Goal: Information Seeking & Learning: Learn about a topic

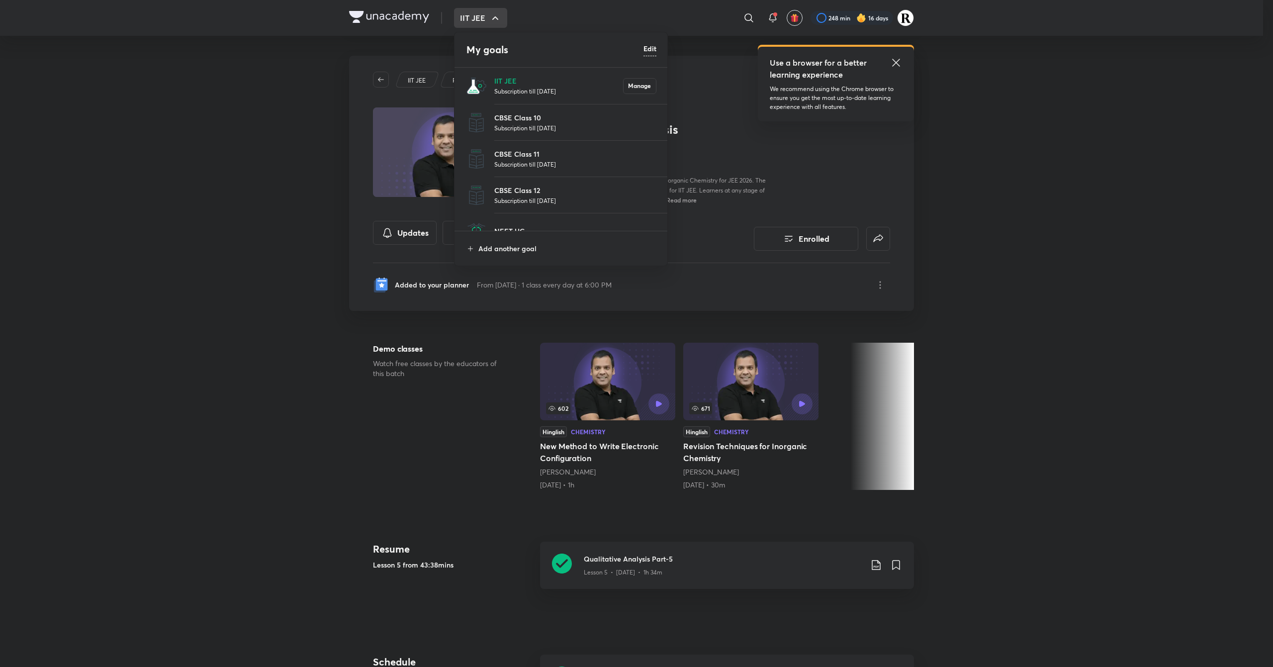
click at [508, 72] on li "IIT JEE Subscription till [DATE] Manage" at bounding box center [561, 86] width 214 height 36
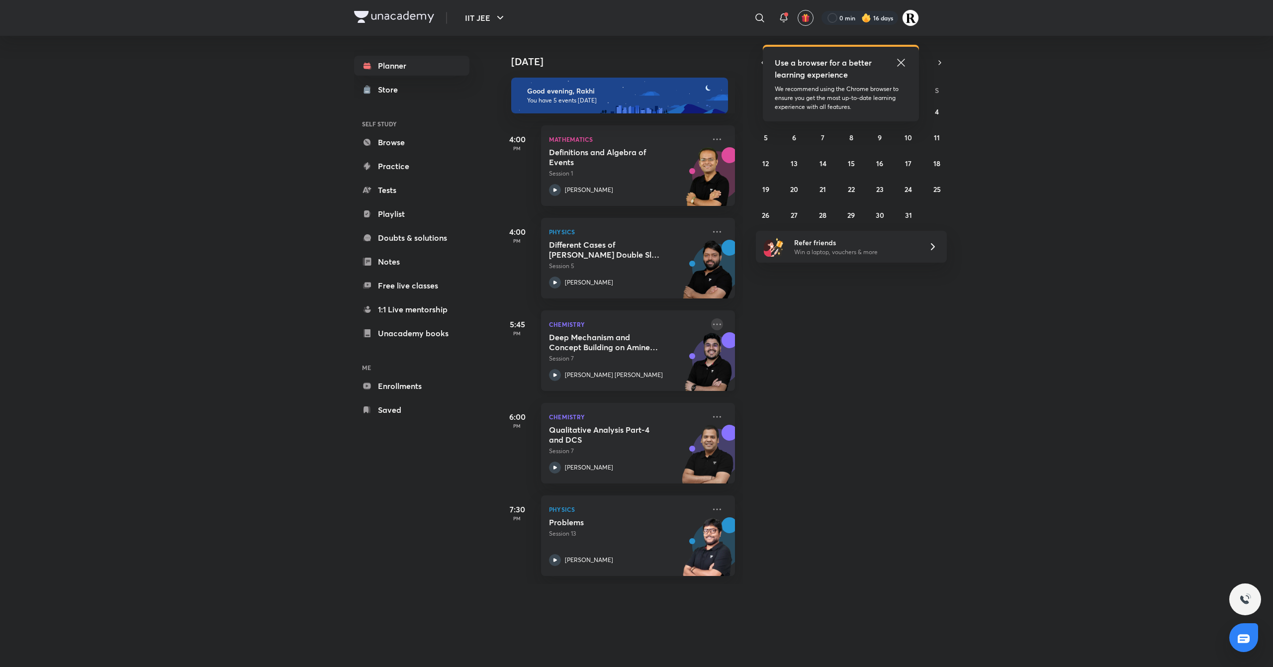
click at [713, 324] on icon at bounding box center [717, 323] width 8 height 1
click at [787, 372] on p "Go to course page" at bounding box center [783, 368] width 69 height 10
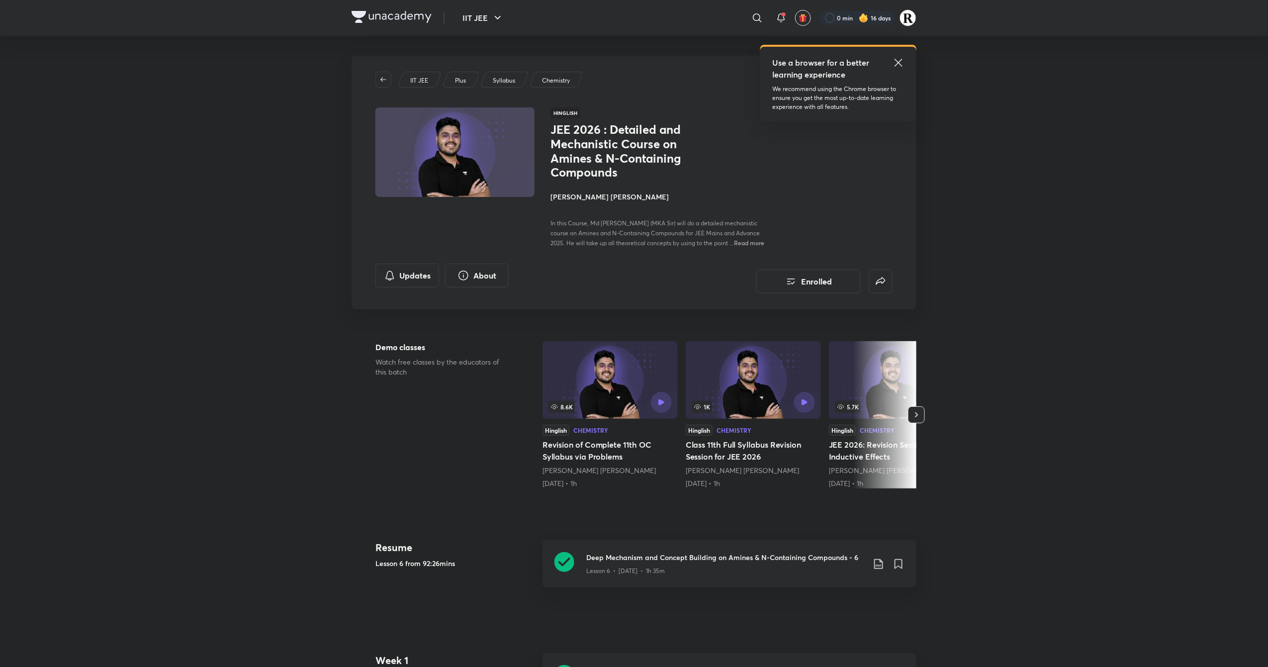
click at [602, 196] on h4 "[PERSON_NAME] [PERSON_NAME]" at bounding box center [661, 196] width 223 height 10
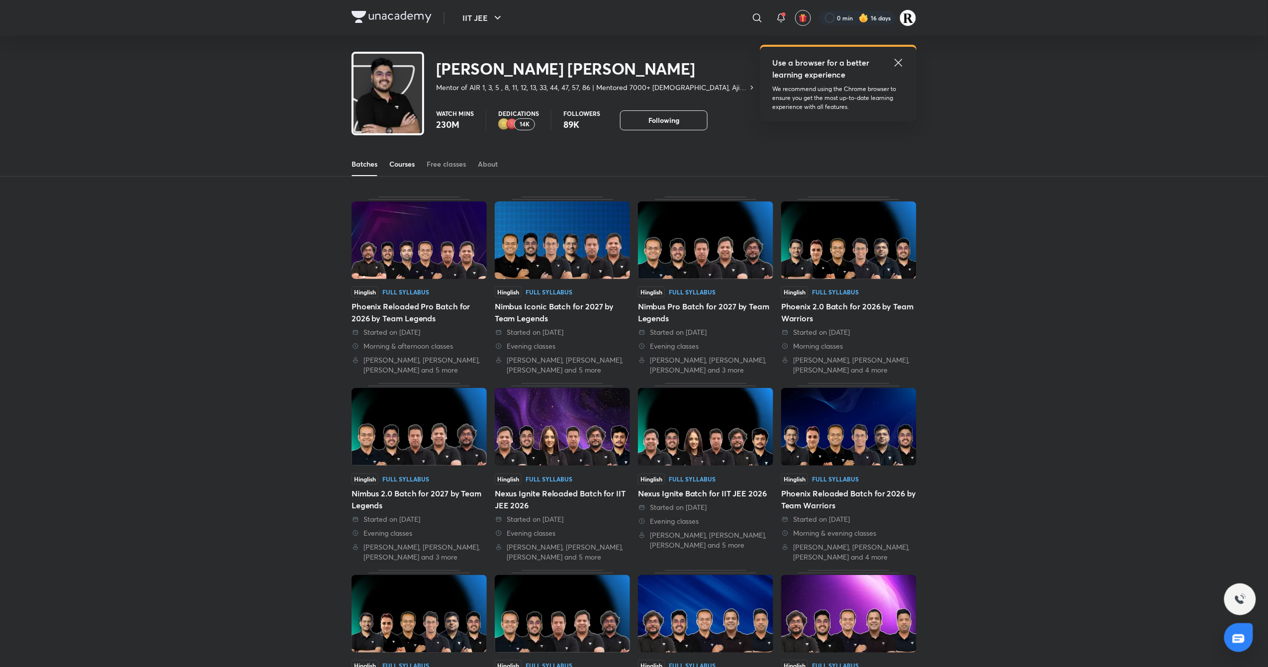
click at [398, 166] on div "Courses" at bounding box center [401, 164] width 25 height 10
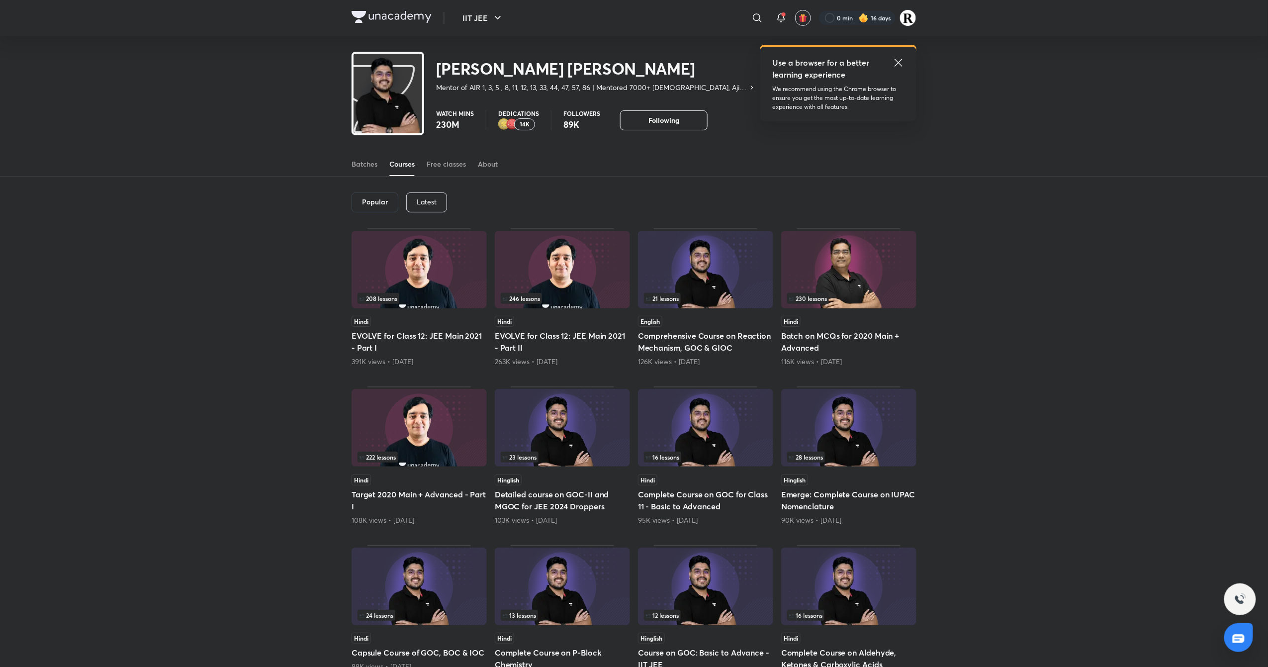
click at [431, 201] on p "Latest" at bounding box center [427, 202] width 20 height 8
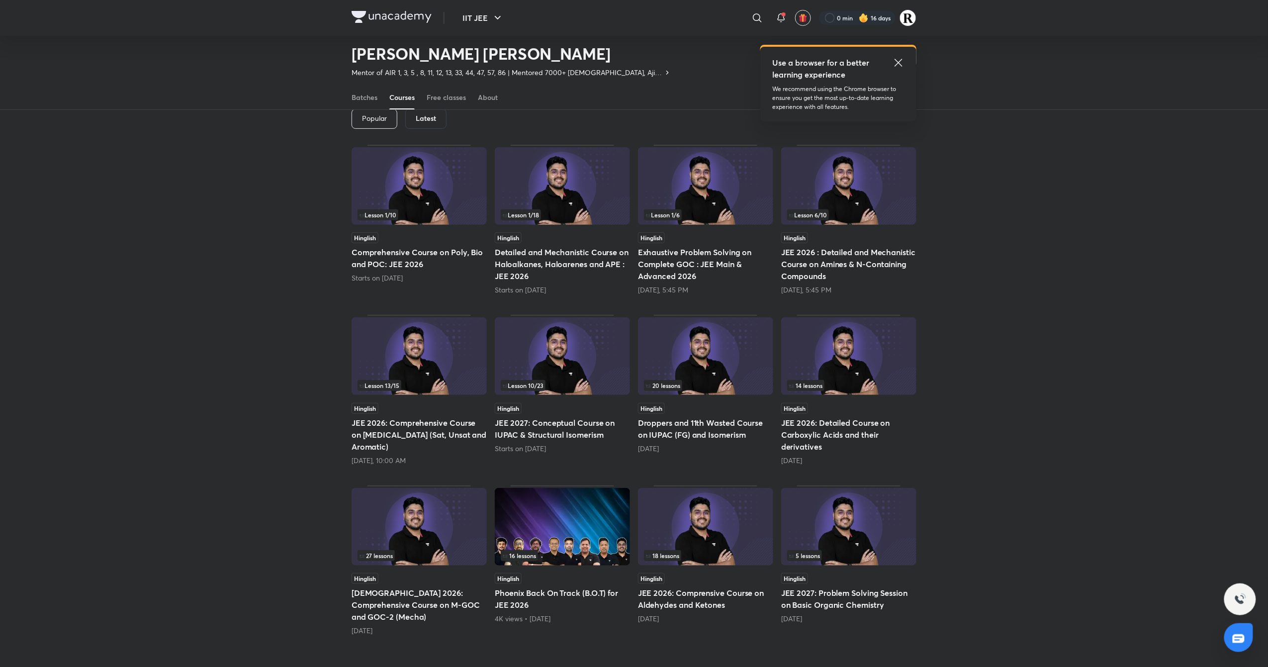
scroll to position [42, 0]
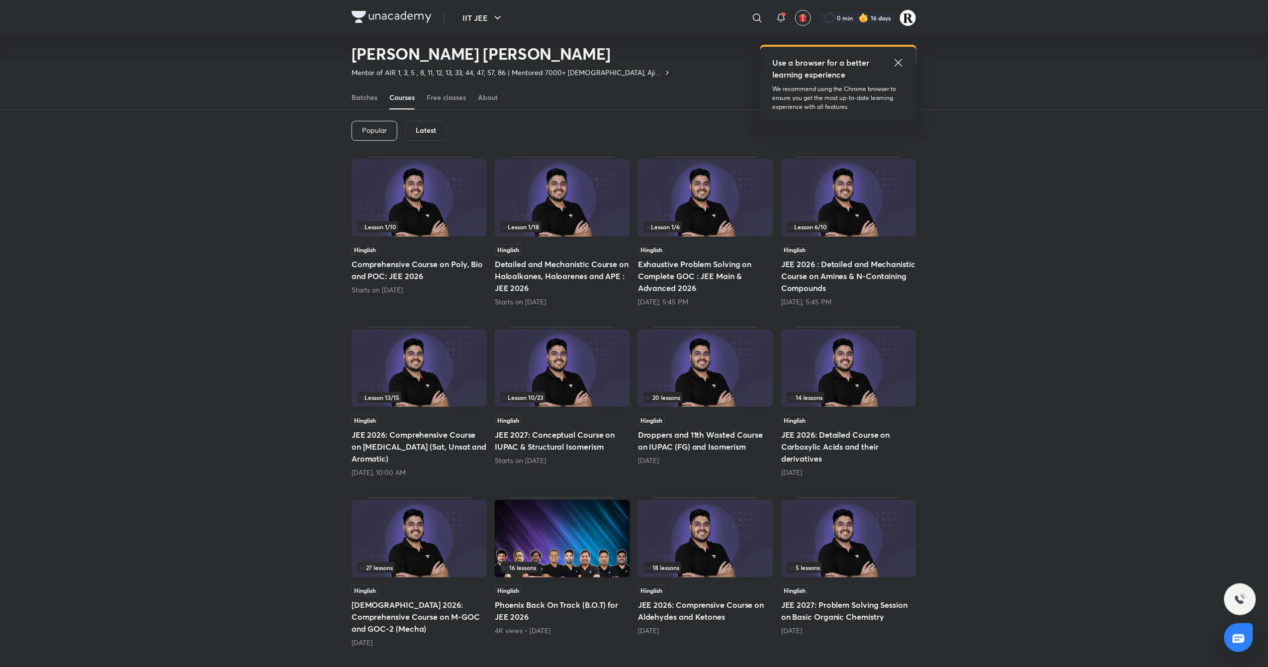
click at [861, 408] on div "14 lessons" at bounding box center [848, 368] width 135 height 79
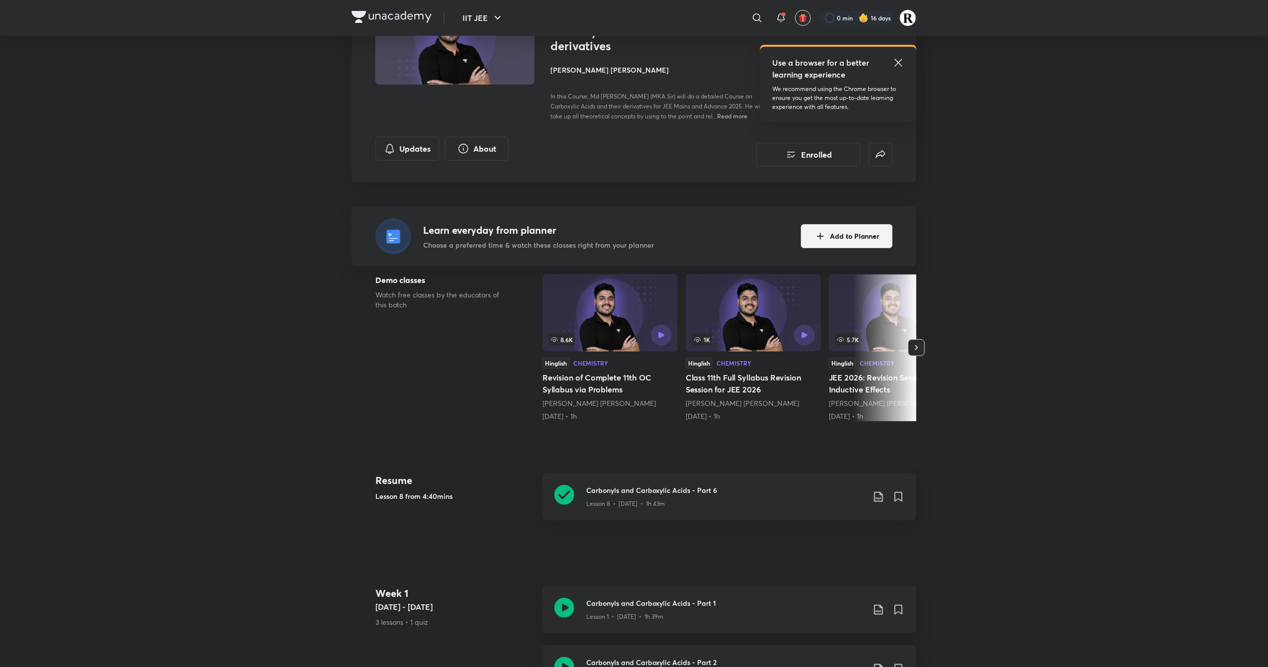
scroll to position [38, 0]
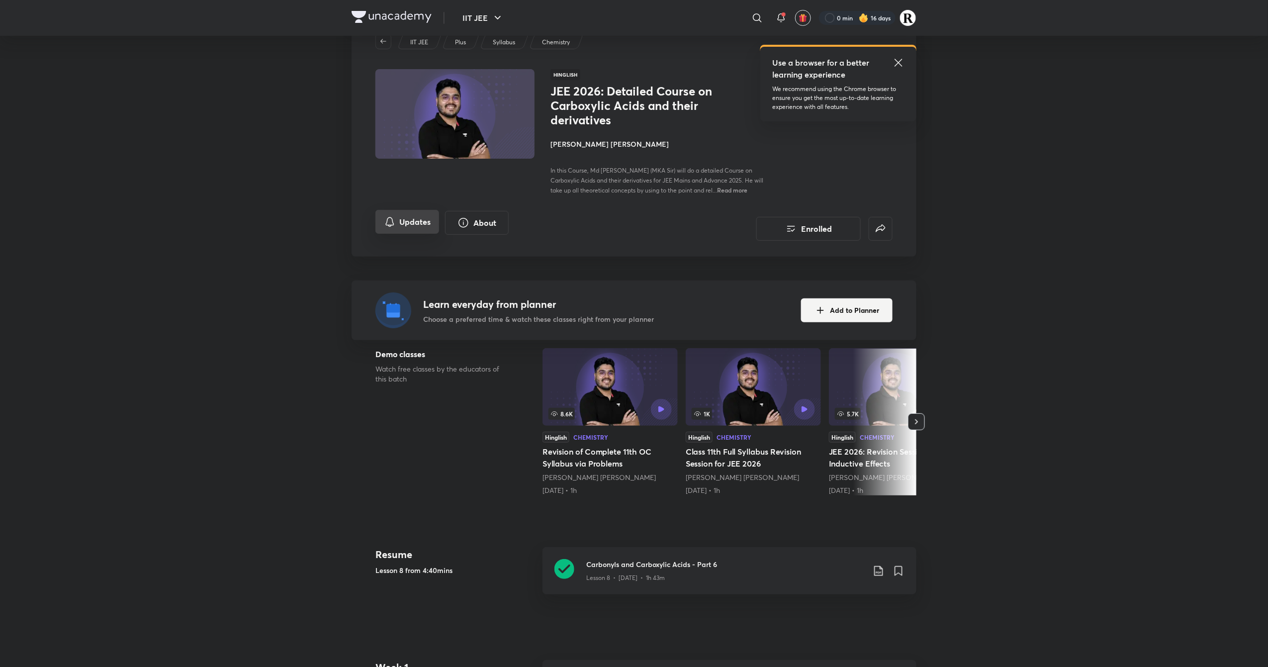
click at [425, 222] on button "Updates" at bounding box center [407, 222] width 64 height 24
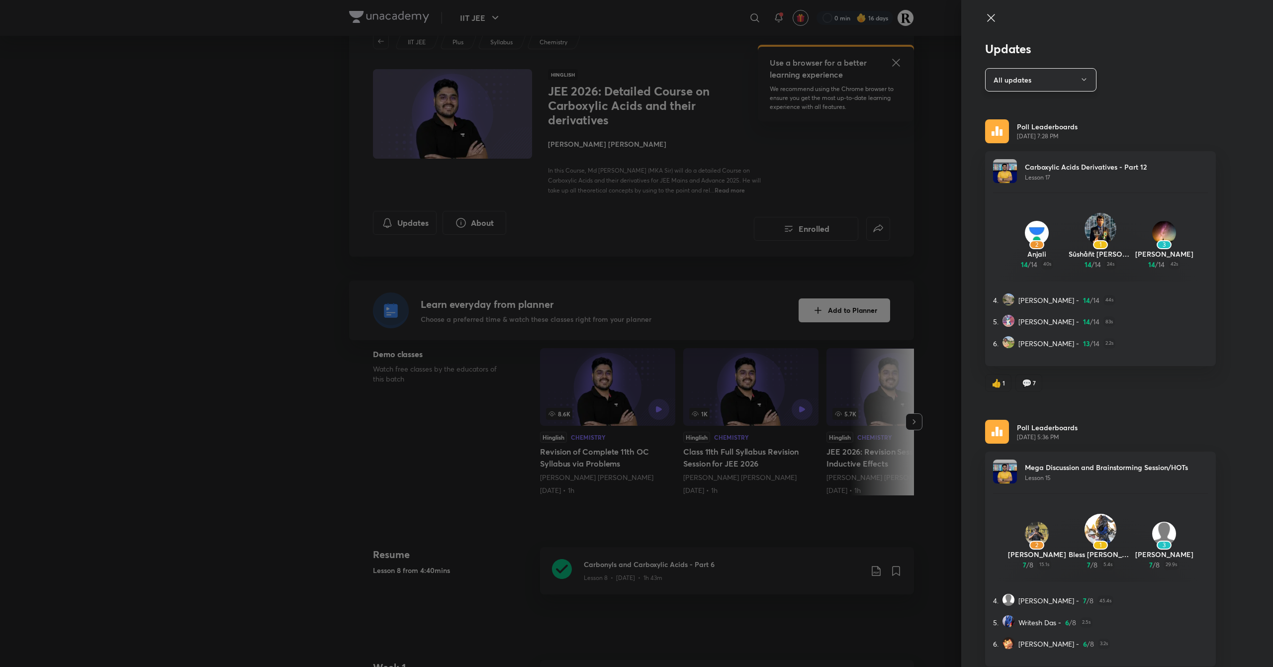
click at [1074, 70] on button "All updates" at bounding box center [1040, 79] width 111 height 23
click at [1021, 148] on span "Attachments" at bounding box center [1032, 147] width 103 height 10
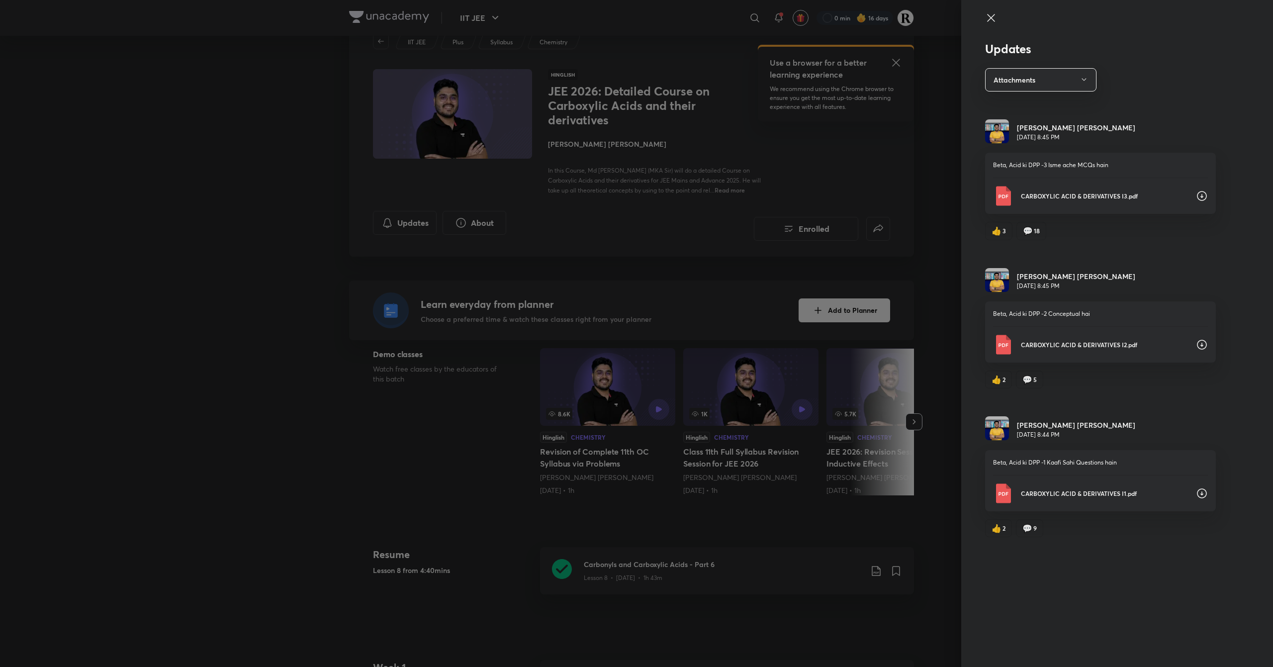
click at [987, 17] on icon at bounding box center [991, 18] width 12 height 12
